Goal: Task Accomplishment & Management: Complete application form

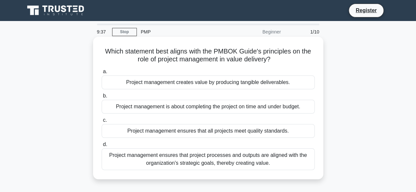
click at [217, 150] on div "Project management ensures that project processes and outputs are aligned with …" at bounding box center [208, 160] width 213 height 22
click at [102, 147] on input "d. Project management ensures that project processes and outputs are aligned wi…" at bounding box center [102, 145] width 0 height 4
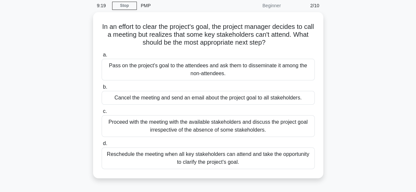
scroll to position [27, 0]
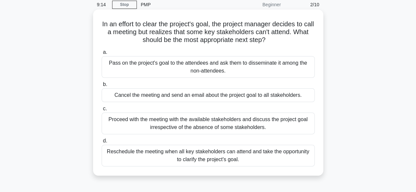
click at [292, 160] on div "Reschedule the meeting when all key stakeholders can attend and take the opport…" at bounding box center [208, 156] width 213 height 22
click at [102, 143] on input "d. Reschedule the meeting when all key stakeholders can attend and take the opp…" at bounding box center [102, 141] width 0 height 4
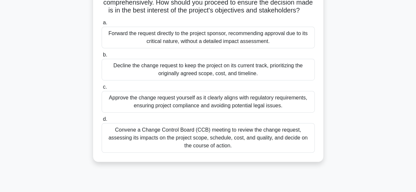
scroll to position [144, 0]
click at [286, 142] on div "Convene a Change Control Board (CCB) meeting to review the change request, asse…" at bounding box center [208, 138] width 213 height 30
click at [102, 121] on input "d. Convene a Change Control Board (CCB) meeting to review the change request, a…" at bounding box center [102, 119] width 0 height 4
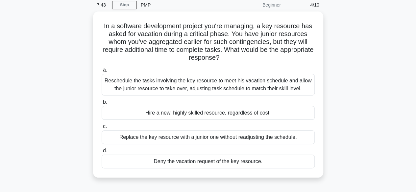
scroll to position [28, 0]
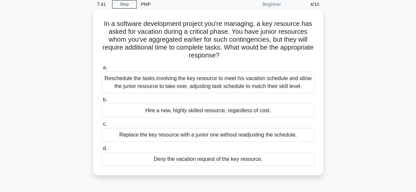
click at [227, 81] on div "Reschedule the tasks involving the key resource to meet his vacation schedule a…" at bounding box center [208, 83] width 213 height 22
click at [102, 70] on input "a. Reschedule the tasks involving the key resource to meet his vacation schedul…" at bounding box center [102, 68] width 0 height 4
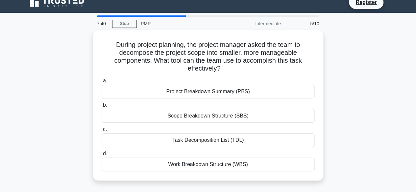
scroll to position [0, 0]
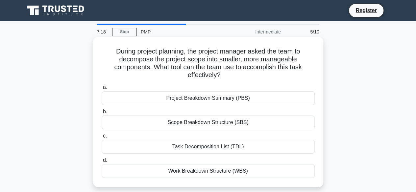
click at [240, 147] on div "Task Decomposition List (TDL)" at bounding box center [208, 147] width 213 height 14
click at [102, 139] on input "c. Task Decomposition List (TDL)" at bounding box center [102, 136] width 0 height 4
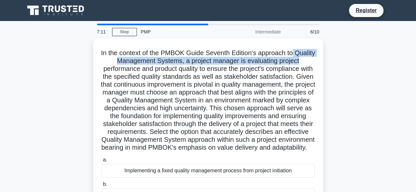
drag, startPoint x: 414, startPoint y: 43, endPoint x: 413, endPoint y: 58, distance: 15.2
click at [413, 58] on main "7:11 Stop PMP Intermediate 6/10 .spinner_0XTQ{transform-origin:center;animation…" at bounding box center [208, 188] width 416 height 334
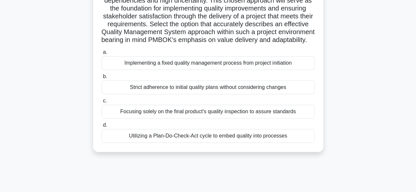
scroll to position [111, 0]
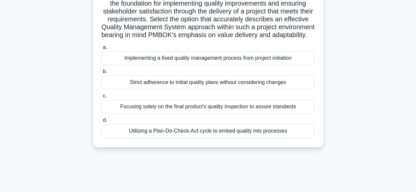
click at [286, 138] on div "Utilizing a Plan-Do-Check-Act cycle to embed quality into processes" at bounding box center [208, 131] width 213 height 14
click at [102, 123] on input "d. Utilizing a Plan-Do-Check-Act cycle to embed quality into processes" at bounding box center [102, 120] width 0 height 4
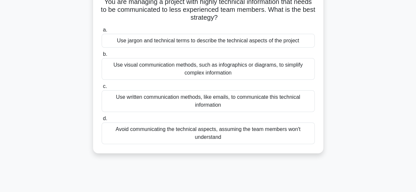
scroll to position [57, 0]
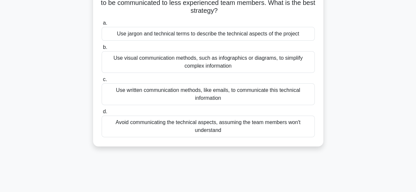
click at [238, 72] on div "Use visual communication methods, such as infographics or diagrams, to simplify…" at bounding box center [208, 62] width 213 height 22
click at [102, 50] on input "b. Use visual communication methods, such as infographics or diagrams, to simpl…" at bounding box center [102, 47] width 0 height 4
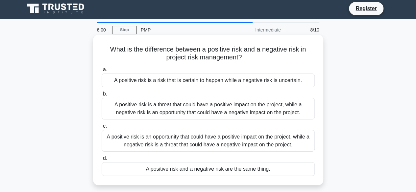
scroll to position [0, 0]
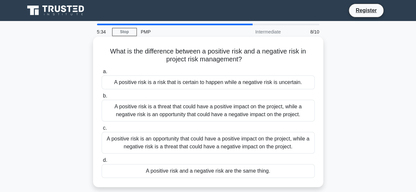
click at [262, 144] on div "A positive risk is an opportunity that could have a positive impact on the proj…" at bounding box center [208, 143] width 213 height 22
click at [102, 131] on input "c. A positive risk is an opportunity that could have a positive impact on the p…" at bounding box center [102, 128] width 0 height 4
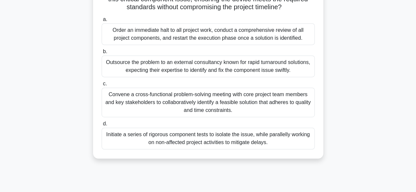
scroll to position [140, 0]
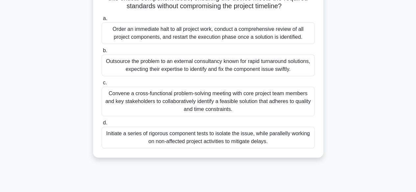
click at [246, 113] on div "Convene a cross-functional problem-solving meeting with core project team membe…" at bounding box center [208, 102] width 213 height 30
click at [102, 85] on input "c. Convene a cross-functional problem-solving meeting with core project team me…" at bounding box center [102, 83] width 0 height 4
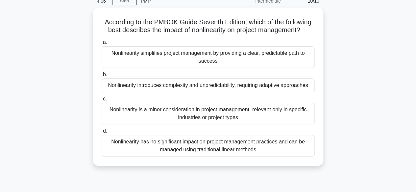
scroll to position [33, 0]
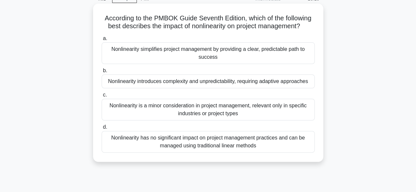
click at [283, 58] on div "Nonlinearity simplifies project management by providing a clear, predictable pa…" at bounding box center [208, 53] width 213 height 22
click at [102, 41] on input "a. Nonlinearity simplifies project management by providing a clear, predictable…" at bounding box center [102, 39] width 0 height 4
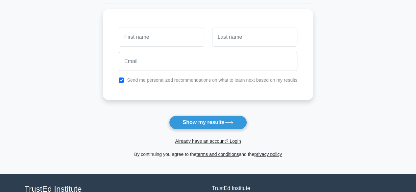
scroll to position [84, 0]
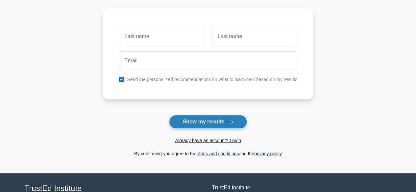
click at [200, 117] on button "Show my results" at bounding box center [208, 122] width 78 height 14
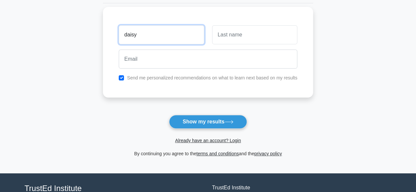
type input "daisy"
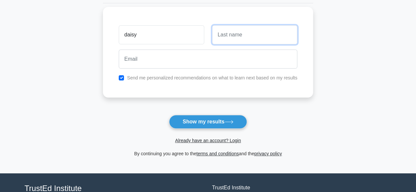
click at [243, 41] on input "text" at bounding box center [254, 34] width 85 height 19
type input "[PERSON_NAME]"
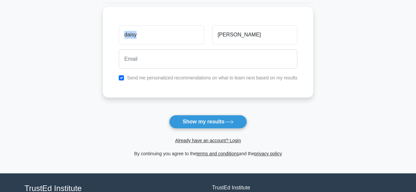
drag, startPoint x: 250, startPoint y: 24, endPoint x: 201, endPoint y: 44, distance: 52.5
click at [201, 44] on div "daisy [PERSON_NAME]" at bounding box center [208, 35] width 187 height 24
drag, startPoint x: 247, startPoint y: 35, endPoint x: 151, endPoint y: 26, distance: 96.5
click at [151, 26] on div "daisy [PERSON_NAME]" at bounding box center [208, 35] width 187 height 24
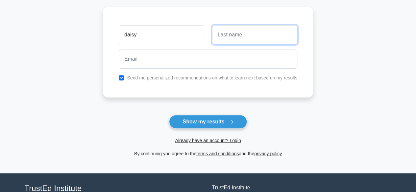
click at [224, 30] on input "text" at bounding box center [254, 34] width 85 height 19
type input "Njenga"
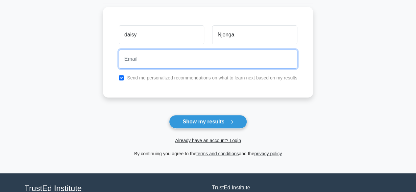
click at [173, 58] on input "email" at bounding box center [208, 59] width 179 height 19
type input "[EMAIL_ADDRESS][DOMAIN_NAME]"
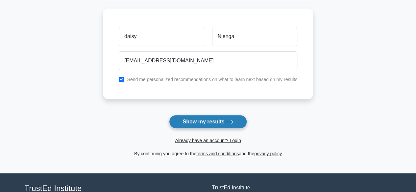
click at [227, 124] on button "Show my results" at bounding box center [208, 122] width 78 height 14
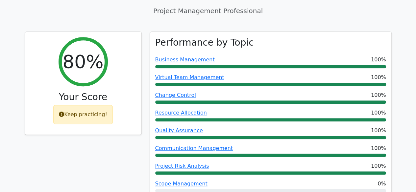
scroll to position [277, 0]
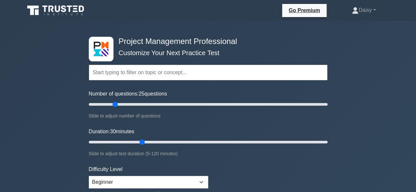
click at [205, 72] on input "text" at bounding box center [208, 73] width 239 height 16
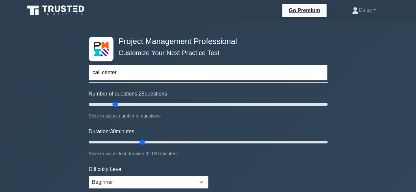
type input "call center"
